Goal: Task Accomplishment & Management: Manage account settings

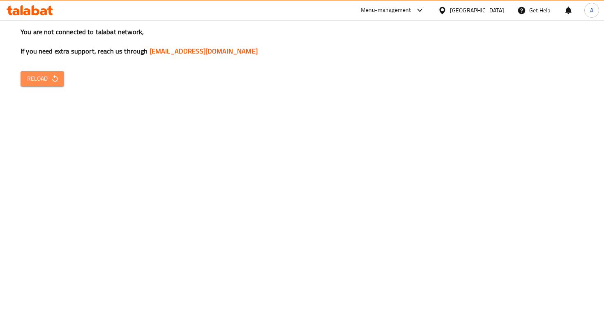
click at [46, 79] on span "Reload" at bounding box center [42, 79] width 30 height 10
click at [44, 80] on span "Reload" at bounding box center [42, 79] width 30 height 10
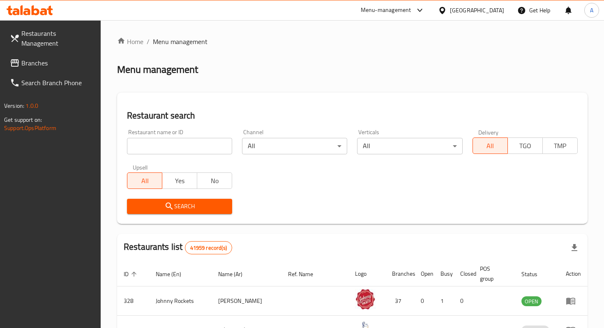
click at [192, 159] on div "Restaurant name or ID Restaurant name or ID" at bounding box center [179, 141] width 115 height 35
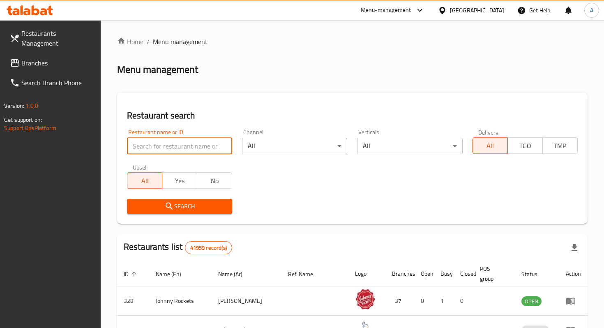
click at [188, 146] on input "search" at bounding box center [179, 146] width 105 height 16
type input "meatology"
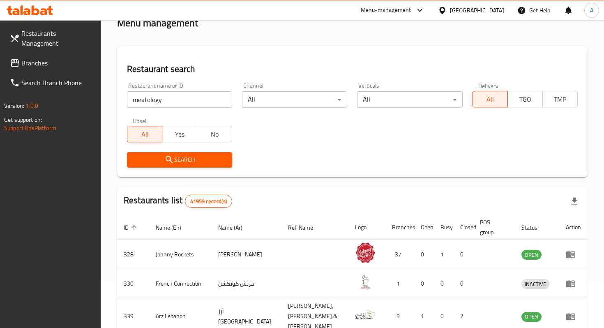
scroll to position [54, 0]
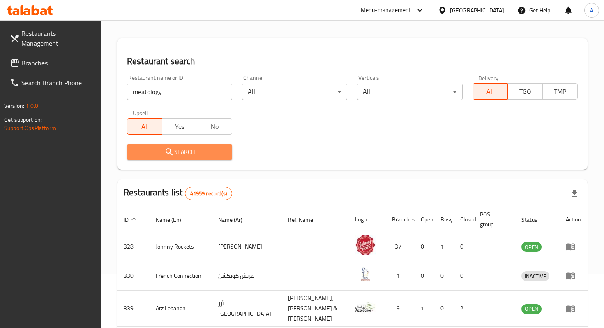
click at [194, 158] on button "Search" at bounding box center [179, 151] width 105 height 15
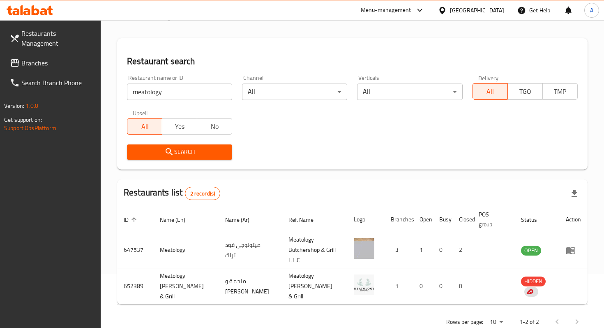
click at [67, 58] on span "Branches" at bounding box center [57, 63] width 73 height 10
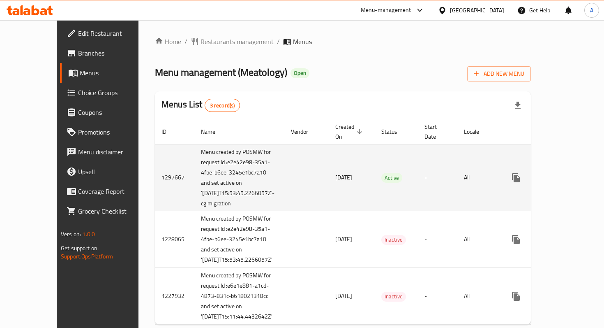
scroll to position [3, 0]
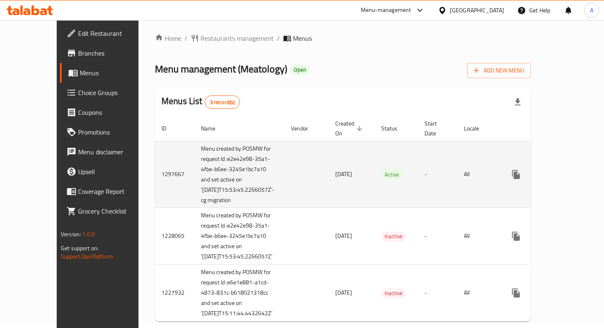
click at [572, 177] on icon "enhanced table" at bounding box center [575, 174] width 7 height 7
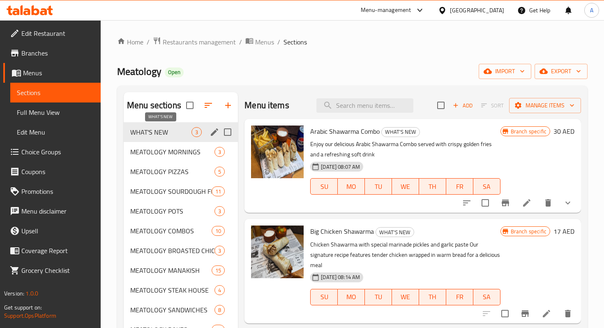
click at [151, 128] on span "WHAT'S NEW" at bounding box center [160, 132] width 61 height 10
click at [174, 131] on span "WHAT'S NEW" at bounding box center [160, 132] width 61 height 10
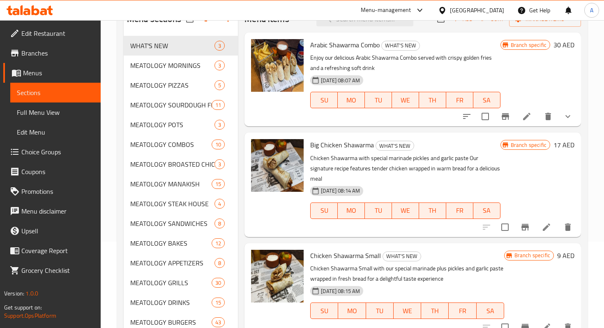
scroll to position [90, 0]
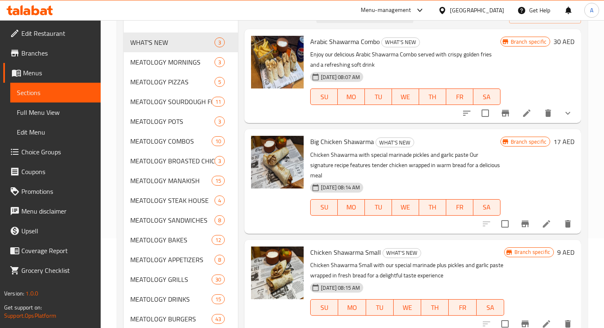
click at [543, 219] on icon at bounding box center [547, 224] width 10 height 10
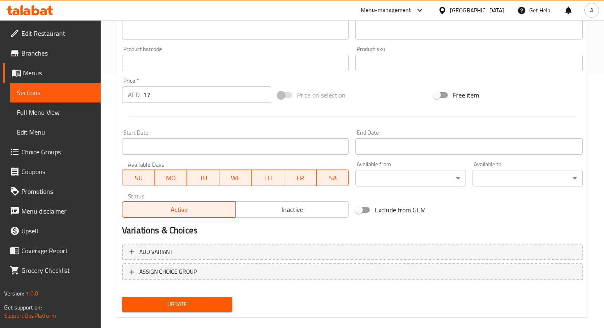
scroll to position [246, 0]
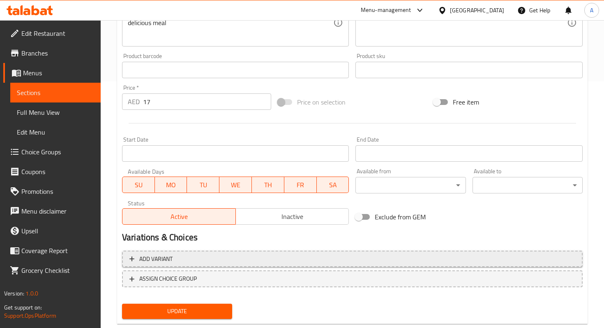
click at [152, 264] on span "Add variant" at bounding box center [155, 259] width 33 height 10
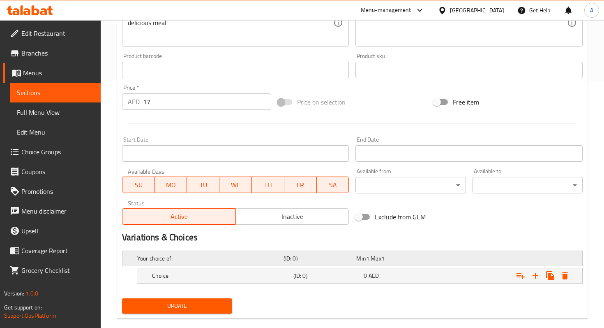
click at [162, 260] on h5 "Your choice of:" at bounding box center [208, 258] width 143 height 8
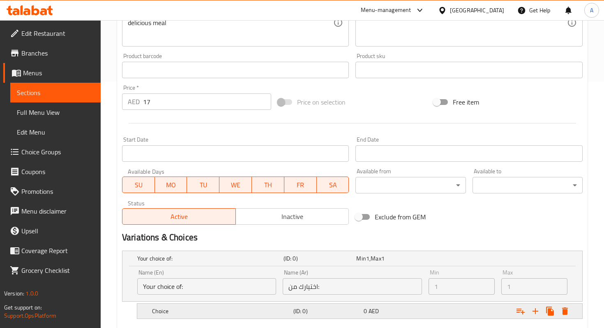
click at [169, 308] on h5 "Choice" at bounding box center [221, 311] width 138 height 8
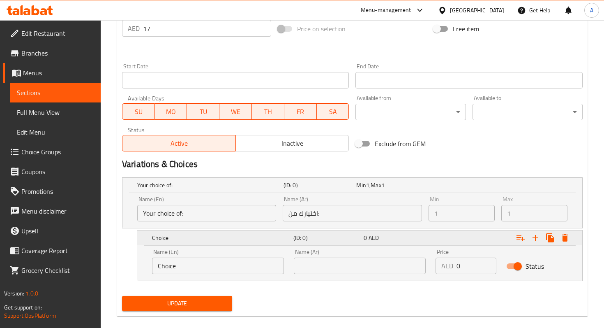
scroll to position [329, 0]
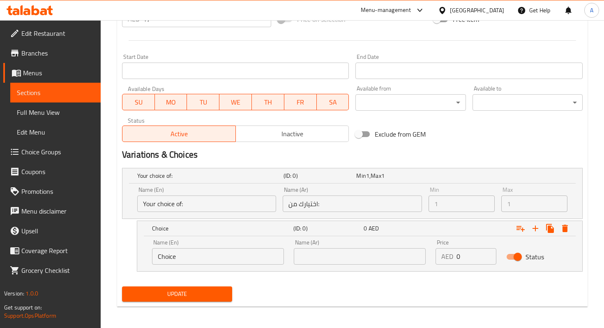
click at [486, 150] on h2 "Variations & Choices" at bounding box center [352, 154] width 461 height 12
click at [361, 153] on h2 "Variations & Choices" at bounding box center [352, 154] width 461 height 12
click at [159, 176] on h5 "Your choice of:" at bounding box center [208, 175] width 143 height 8
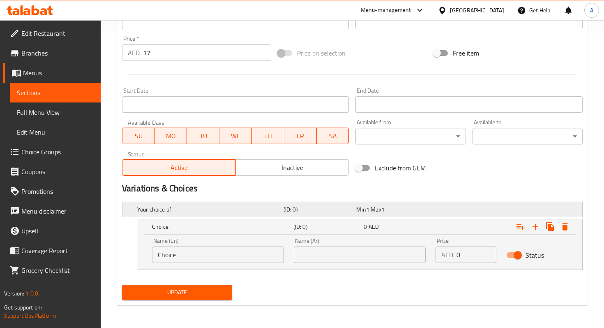
scroll to position [295, 0]
click at [185, 223] on h5 "Choice" at bounding box center [221, 227] width 138 height 8
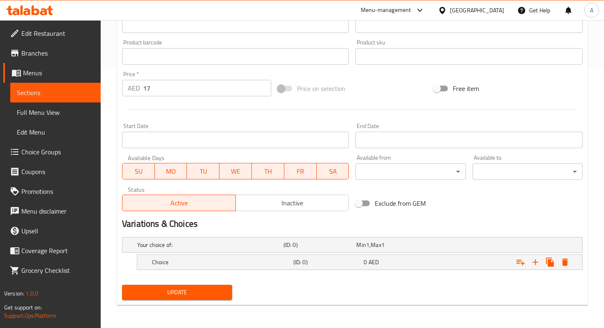
scroll to position [259, 0]
click at [540, 263] on icon "Expand" at bounding box center [536, 262] width 10 height 10
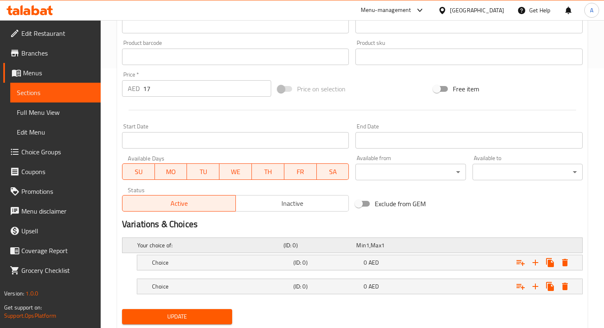
scroll to position [283, 0]
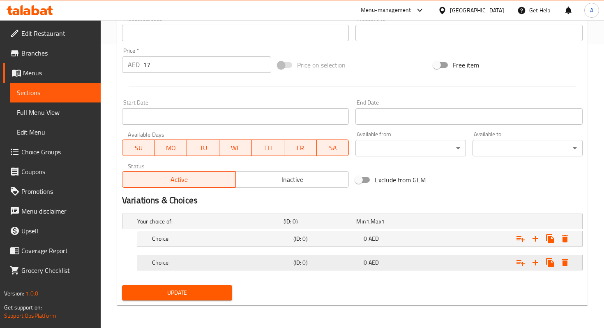
click at [229, 267] on div "Choice" at bounding box center [220, 263] width 141 height 12
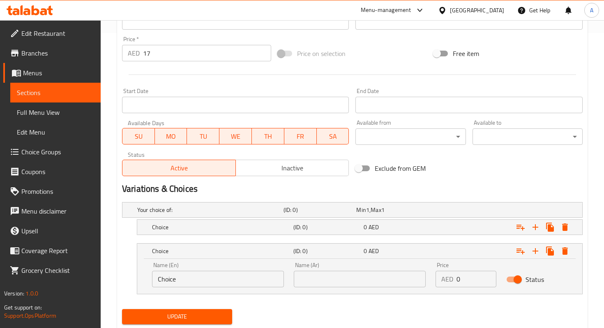
scroll to position [299, 0]
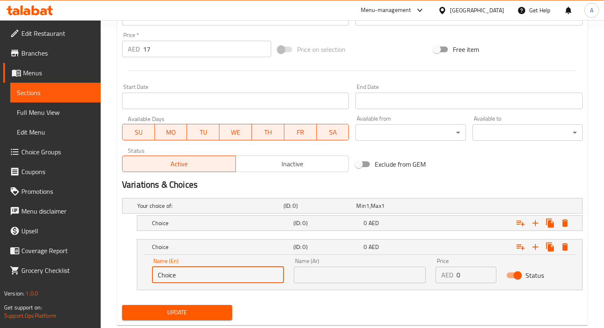
click at [219, 278] on input "Choice" at bounding box center [218, 274] width 132 height 16
click at [504, 302] on div "Update" at bounding box center [352, 312] width 467 height 22
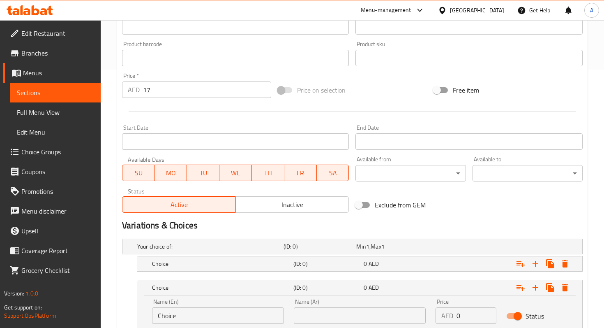
scroll to position [319, 0]
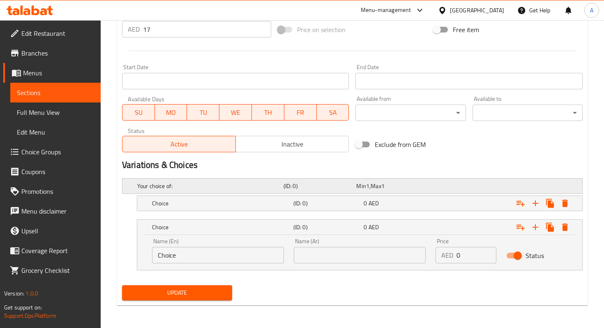
click at [199, 189] on h5 "Your choice of:" at bounding box center [208, 186] width 143 height 8
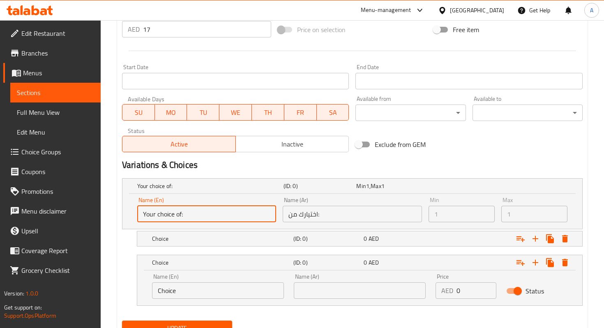
click at [208, 218] on input "Your choice of:" at bounding box center [206, 214] width 139 height 16
click at [203, 237] on h5 "Choice" at bounding box center [221, 238] width 138 height 8
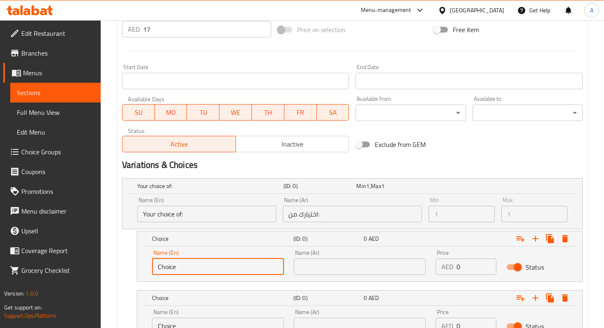
click at [201, 262] on input "Choice" at bounding box center [218, 266] width 132 height 16
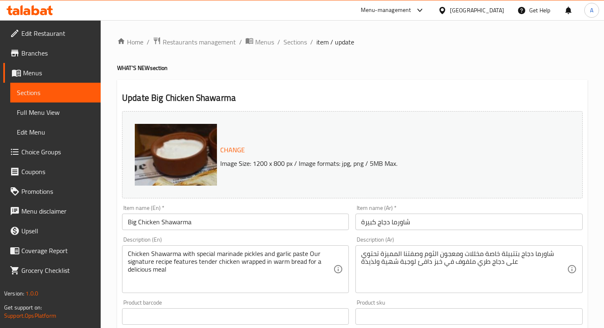
click at [58, 104] on link "Full Menu View" at bounding box center [55, 112] width 90 height 20
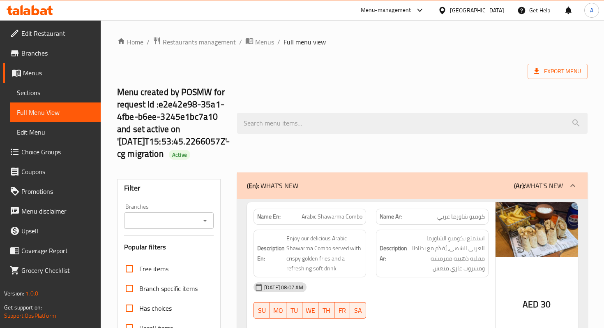
click at [55, 93] on span "Sections" at bounding box center [55, 93] width 77 height 10
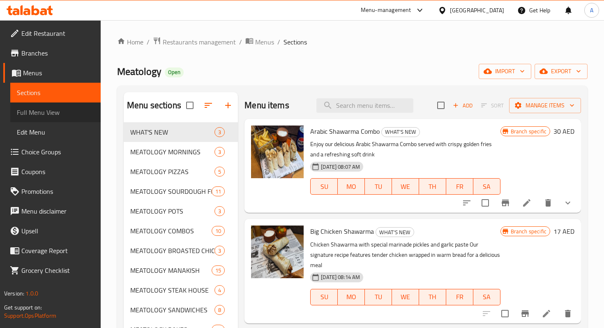
click at [59, 109] on span "Full Menu View" at bounding box center [55, 112] width 77 height 10
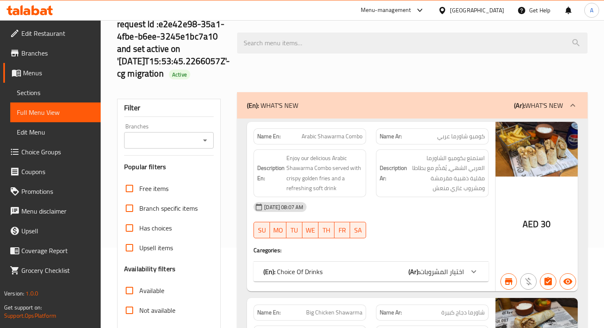
scroll to position [62, 0]
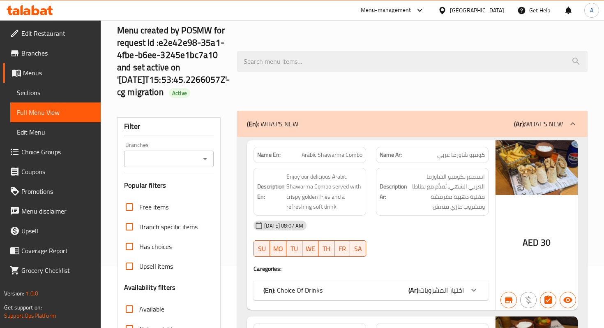
click at [55, 115] on span "Full Menu View" at bounding box center [55, 112] width 77 height 10
click at [33, 36] on span "Edit Restaurant" at bounding box center [57, 33] width 73 height 10
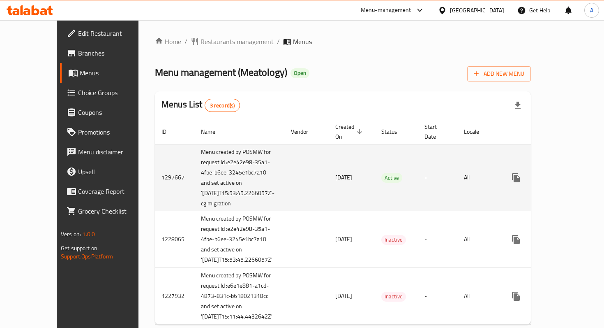
click at [572, 180] on icon "enhanced table" at bounding box center [576, 178] width 10 height 10
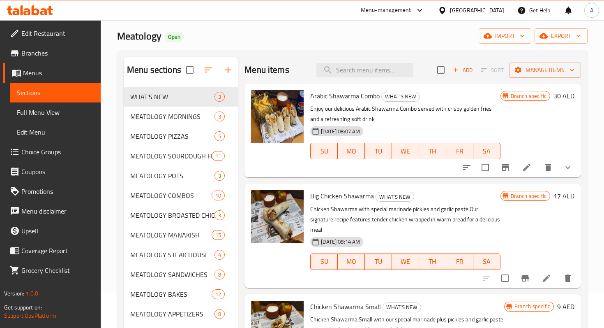
scroll to position [39, 0]
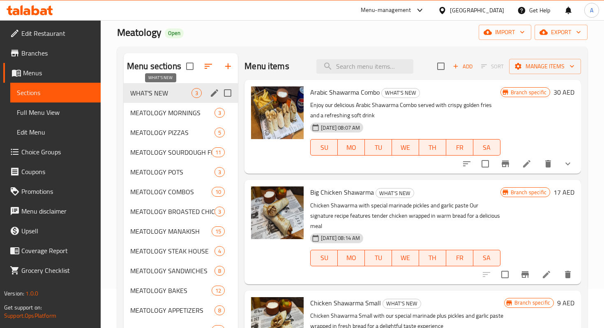
click at [186, 92] on span "WHAT'S NEW" at bounding box center [160, 93] width 61 height 10
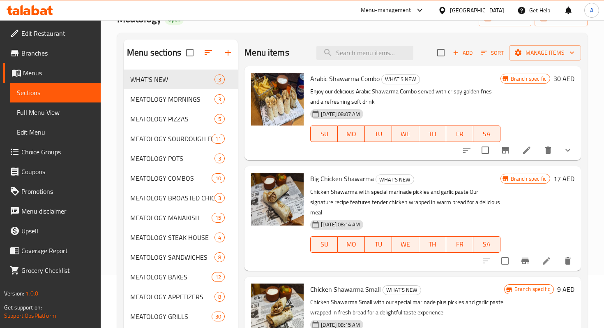
scroll to position [54, 0]
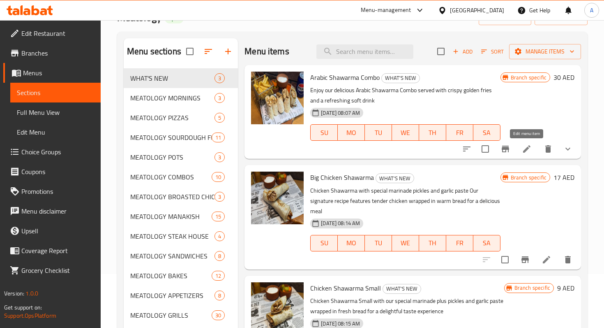
click at [532, 151] on icon at bounding box center [527, 149] width 10 height 10
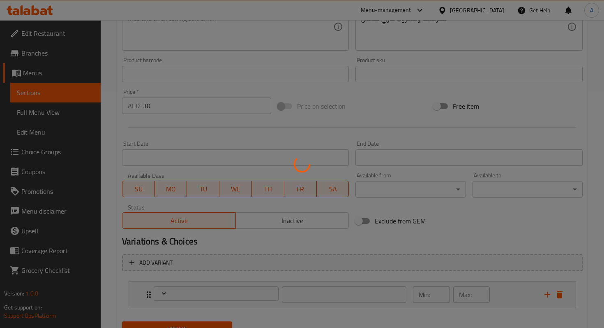
scroll to position [273, 0]
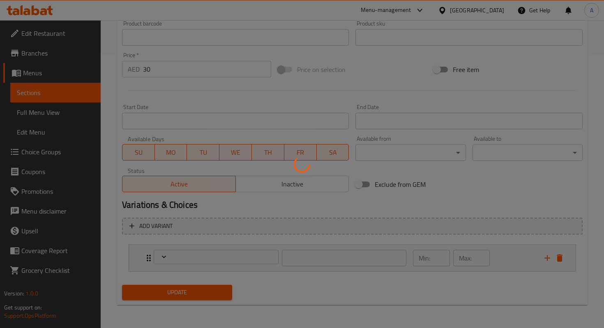
type input "اختيار المشروبات"
type input "1"
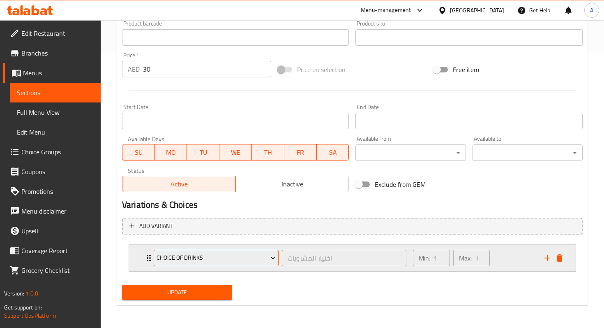
click at [245, 260] on span "Choice Of Drinks" at bounding box center [216, 257] width 119 height 10
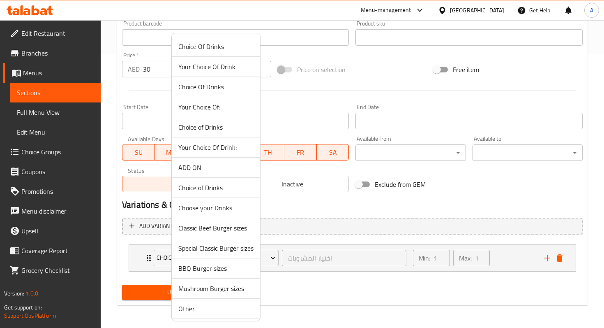
click at [289, 285] on div at bounding box center [302, 164] width 604 height 328
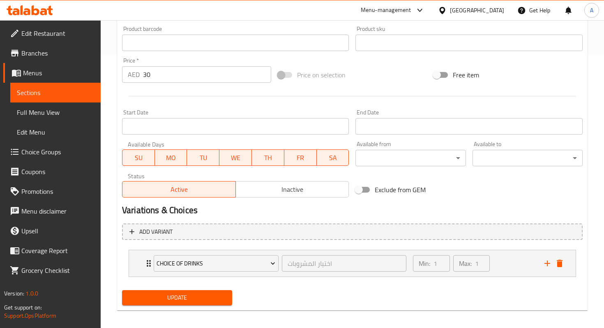
scroll to position [0, 0]
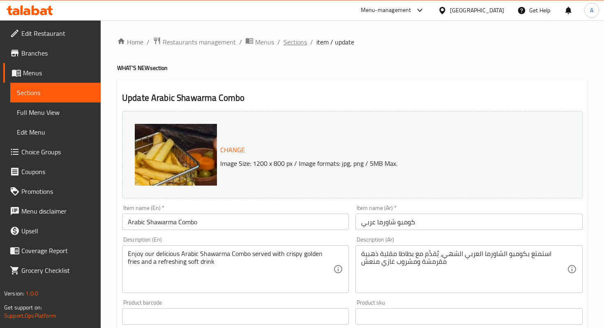
click at [294, 39] on span "Sections" at bounding box center [295, 42] width 23 height 10
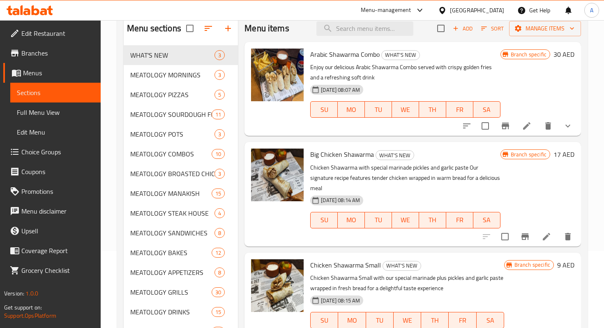
scroll to position [78, 0]
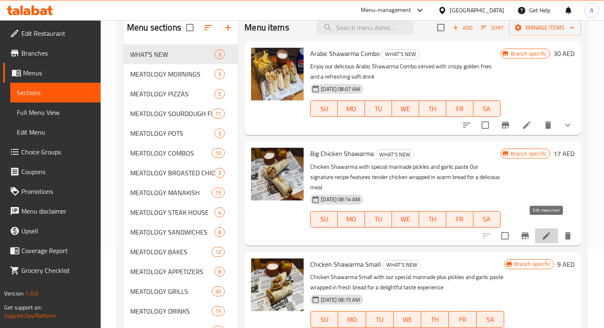
click at [546, 231] on icon at bounding box center [547, 236] width 10 height 10
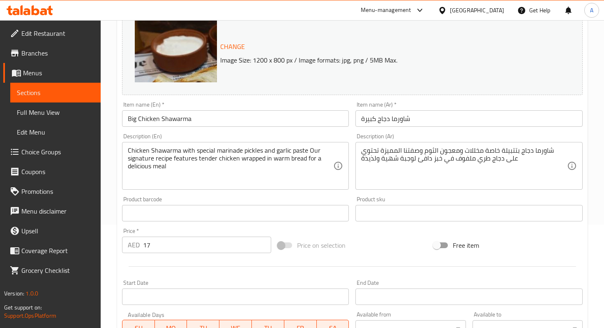
scroll to position [265, 0]
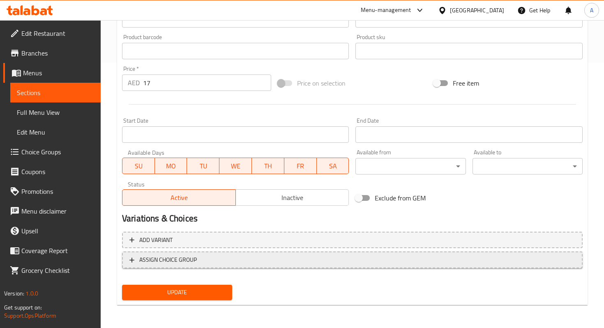
click at [233, 258] on span "ASSIGN CHOICE GROUP" at bounding box center [352, 259] width 446 height 10
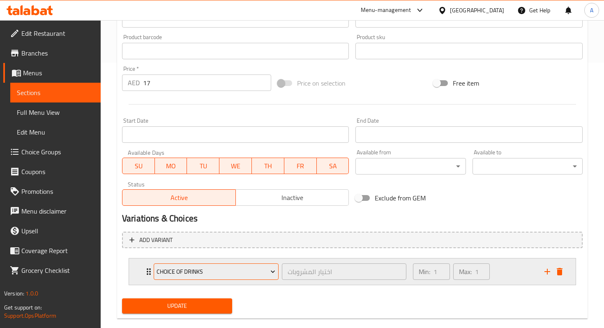
click at [221, 265] on button "Choice Of Drinks" at bounding box center [216, 271] width 125 height 16
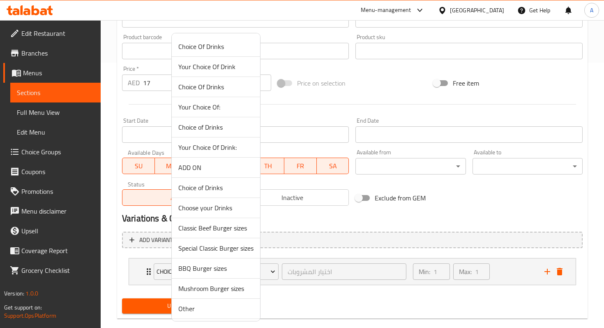
click at [312, 301] on div at bounding box center [302, 164] width 604 height 328
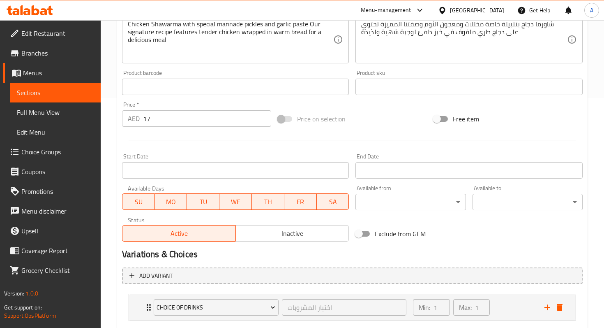
scroll to position [279, 0]
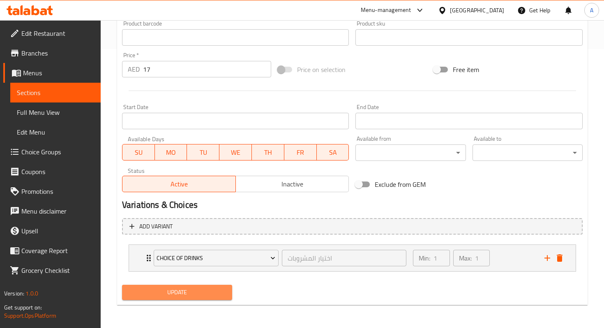
click at [205, 294] on span "Update" at bounding box center [177, 292] width 97 height 10
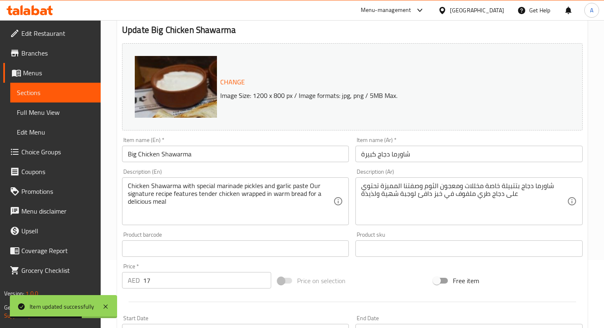
scroll to position [0, 0]
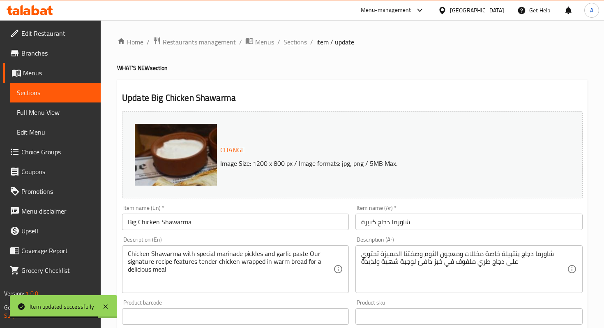
click at [291, 47] on span "Sections" at bounding box center [295, 42] width 23 height 10
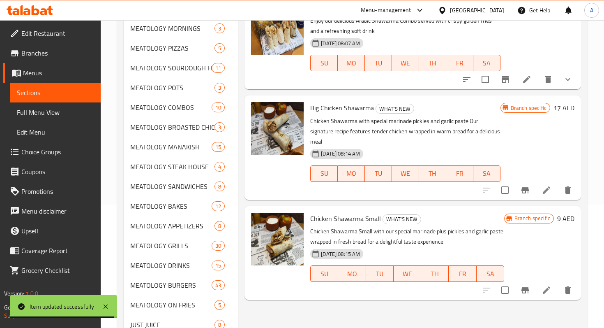
scroll to position [156, 0]
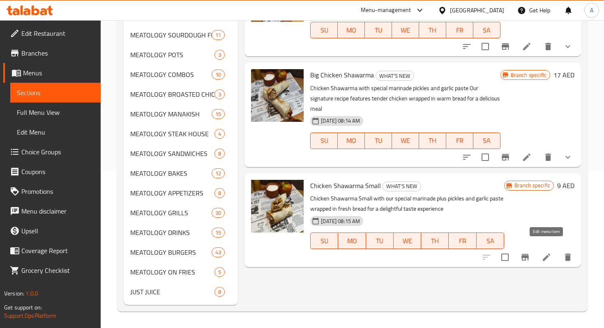
click at [546, 252] on icon at bounding box center [547, 257] width 10 height 10
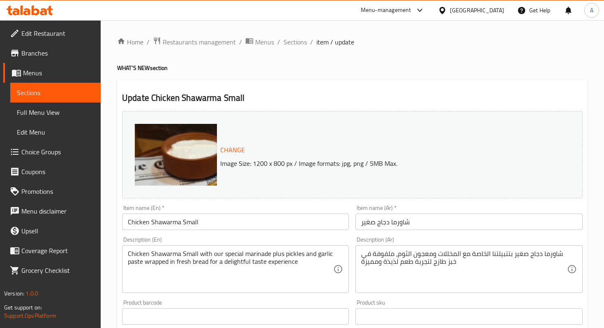
scroll to position [265, 0]
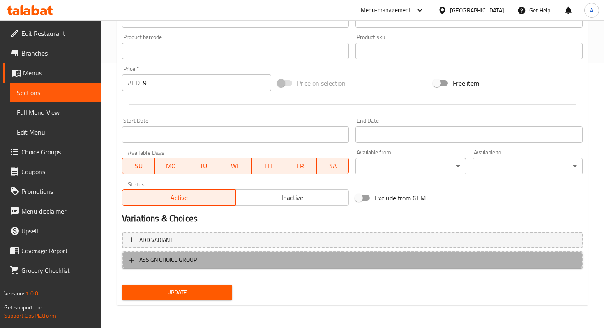
click at [227, 259] on span "ASSIGN CHOICE GROUP" at bounding box center [352, 259] width 446 height 10
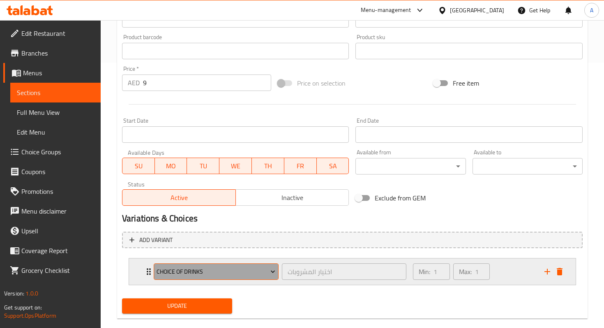
click at [212, 277] on button "Choice Of Drinks" at bounding box center [216, 271] width 125 height 16
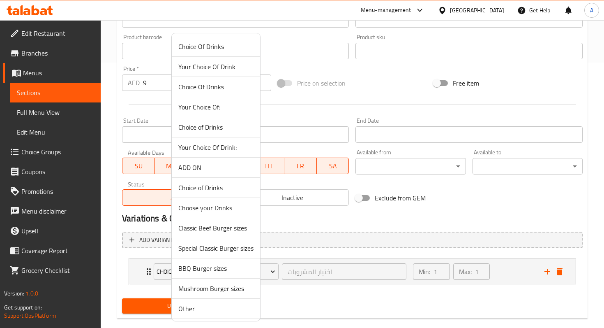
click at [324, 306] on div at bounding box center [302, 164] width 604 height 328
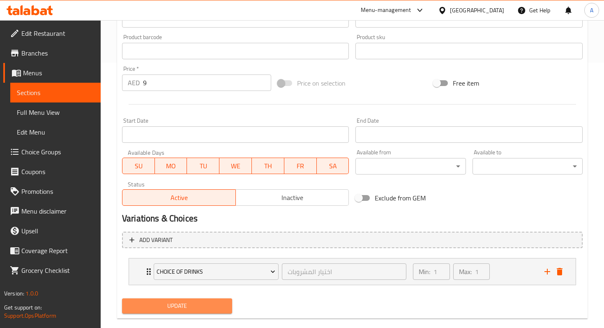
click at [208, 305] on span "Update" at bounding box center [177, 305] width 97 height 10
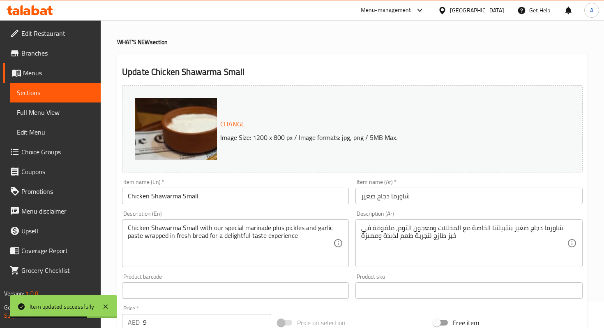
scroll to position [0, 0]
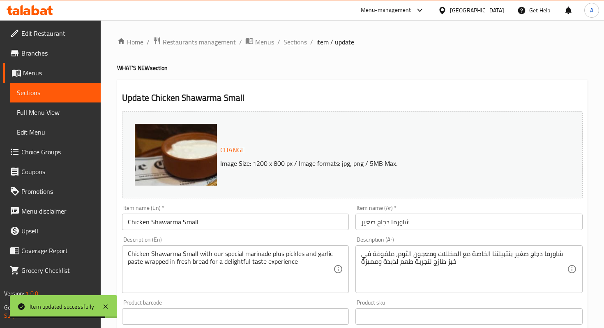
click at [299, 42] on span "Sections" at bounding box center [295, 42] width 23 height 10
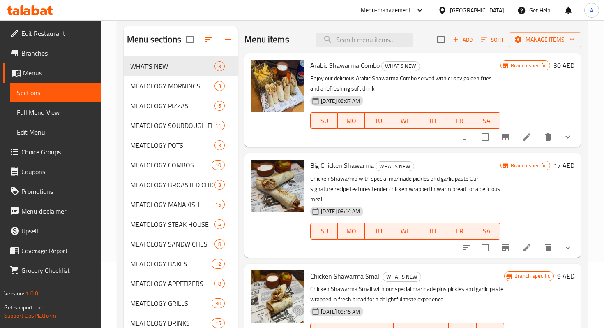
scroll to position [66, 0]
click at [525, 243] on icon at bounding box center [526, 246] width 7 height 7
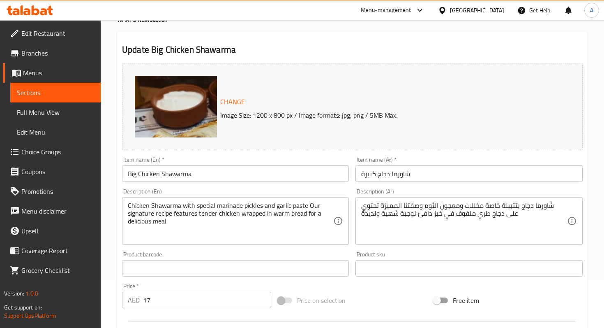
scroll to position [49, 0]
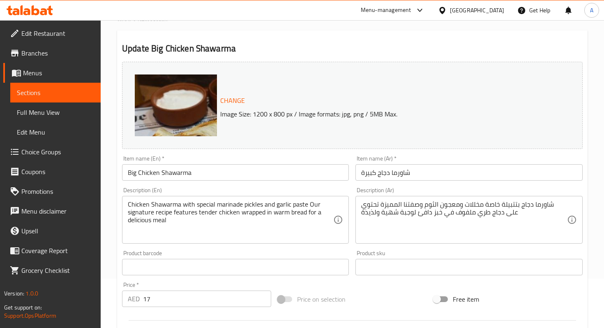
click at [171, 92] on img at bounding box center [217, 156] width 164 height 164
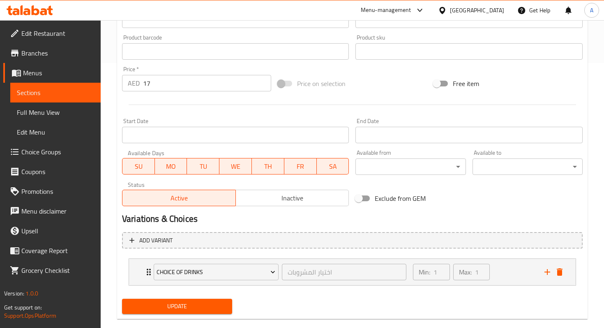
scroll to position [279, 0]
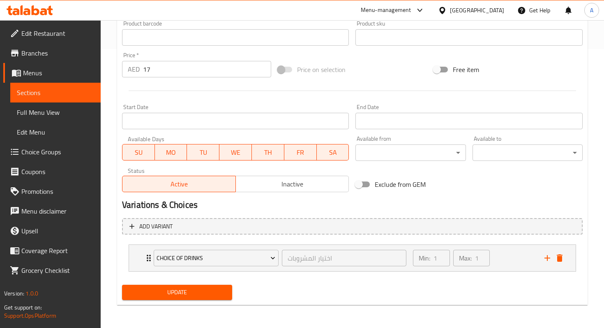
click at [213, 298] on button "Update" at bounding box center [177, 291] width 110 height 15
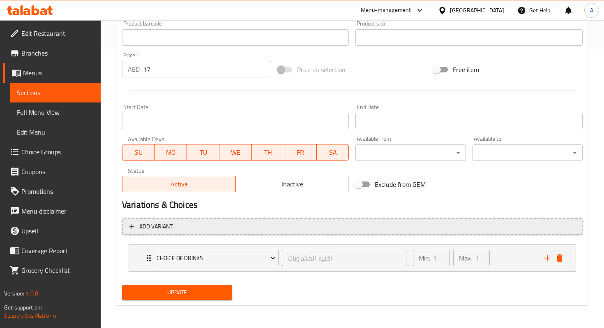
scroll to position [0, 0]
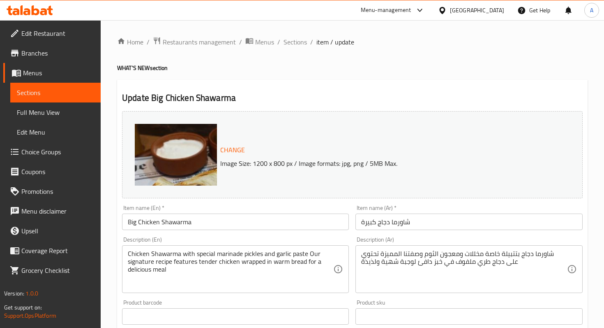
click at [279, 40] on ol "Home / Restaurants management / Menus / Sections / item / update" at bounding box center [352, 42] width 471 height 11
click at [288, 42] on span "Sections" at bounding box center [295, 42] width 23 height 10
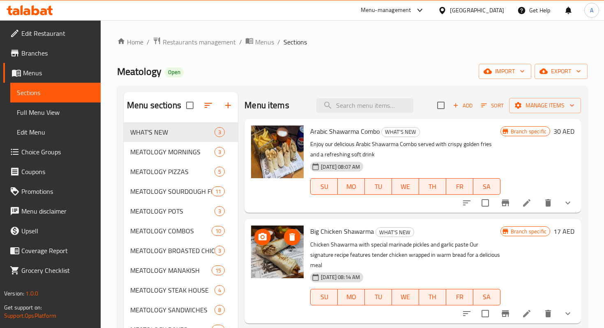
click at [280, 252] on img at bounding box center [277, 251] width 53 height 53
click at [280, 264] on img at bounding box center [277, 251] width 53 height 53
click at [531, 308] on icon at bounding box center [527, 313] width 10 height 10
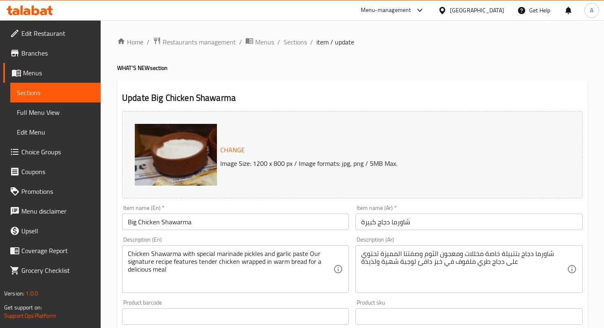
click at [177, 142] on img at bounding box center [217, 206] width 164 height 164
click at [224, 151] on span "Change" at bounding box center [232, 150] width 25 height 12
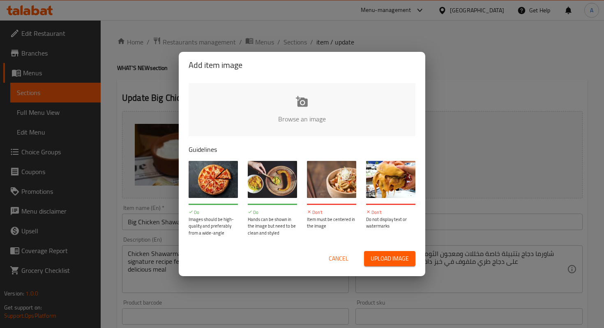
click at [456, 119] on div "Add item image Browse an image Guidelines Do Images should be high-quality and …" at bounding box center [302, 164] width 604 height 328
